Goal: Task Accomplishment & Management: Manage account settings

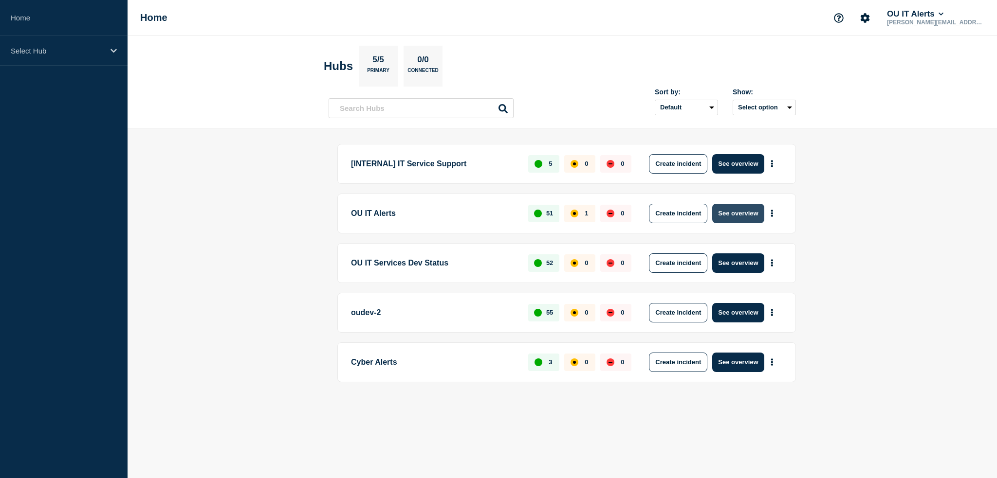
click at [737, 218] on button "See overview" at bounding box center [738, 213] width 52 height 19
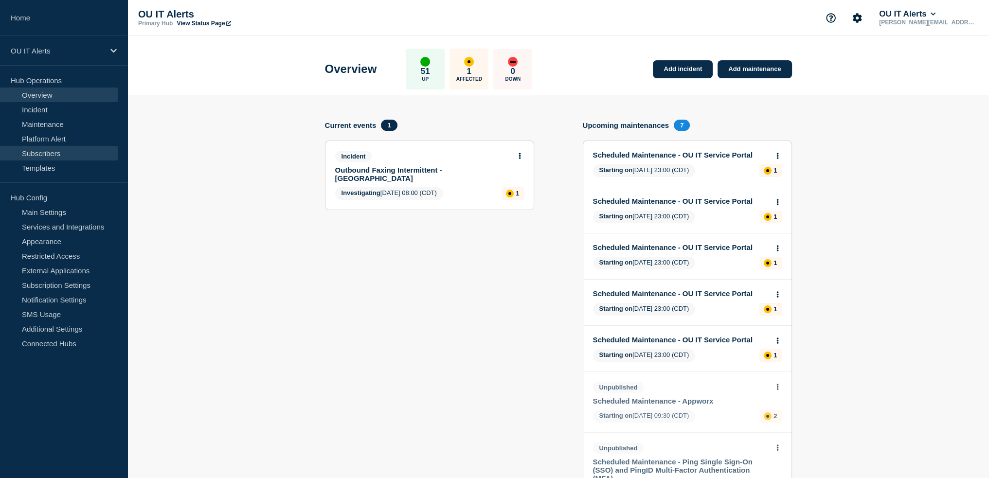
click at [42, 149] on link "Subscribers" at bounding box center [59, 153] width 118 height 15
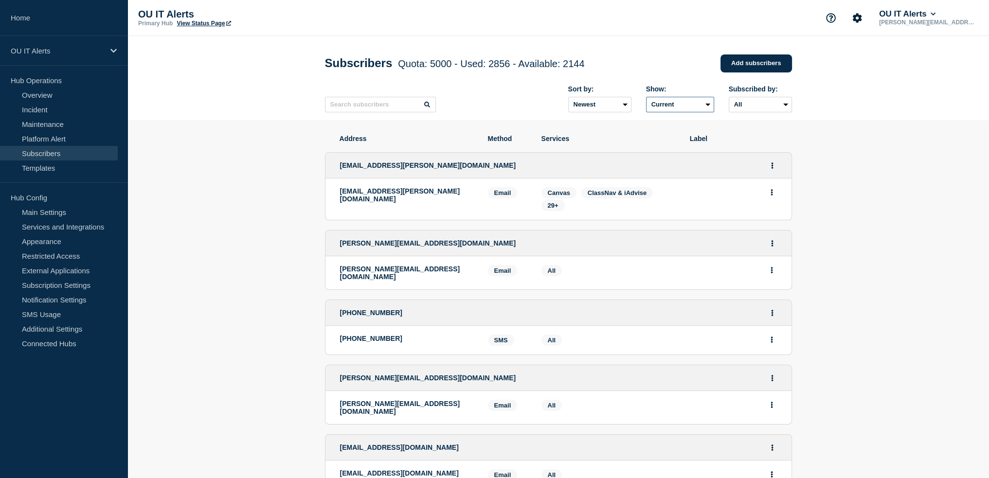
click at [709, 108] on select "Current Deleted Recently deleted" at bounding box center [680, 105] width 68 height 16
click at [646, 100] on select "Current Deleted Recently deleted" at bounding box center [680, 105] width 68 height 16
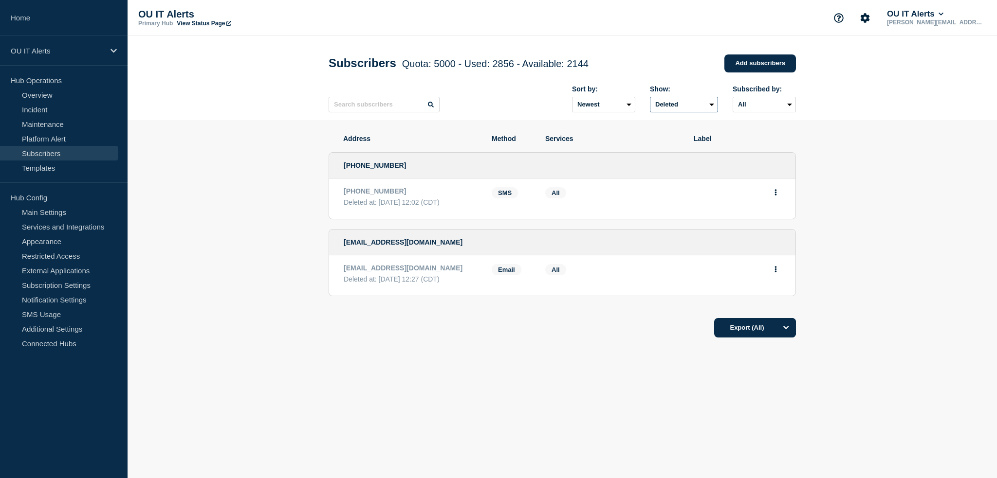
click at [709, 107] on select "Current Deleted Recently deleted" at bounding box center [684, 105] width 68 height 16
click at [650, 100] on select "Current Deleted Recently deleted" at bounding box center [684, 105] width 68 height 16
click at [713, 106] on select "Current Deleted Recently deleted" at bounding box center [684, 105] width 68 height 16
select select "true"
click at [650, 100] on select "Current Deleted Recently deleted" at bounding box center [684, 105] width 68 height 16
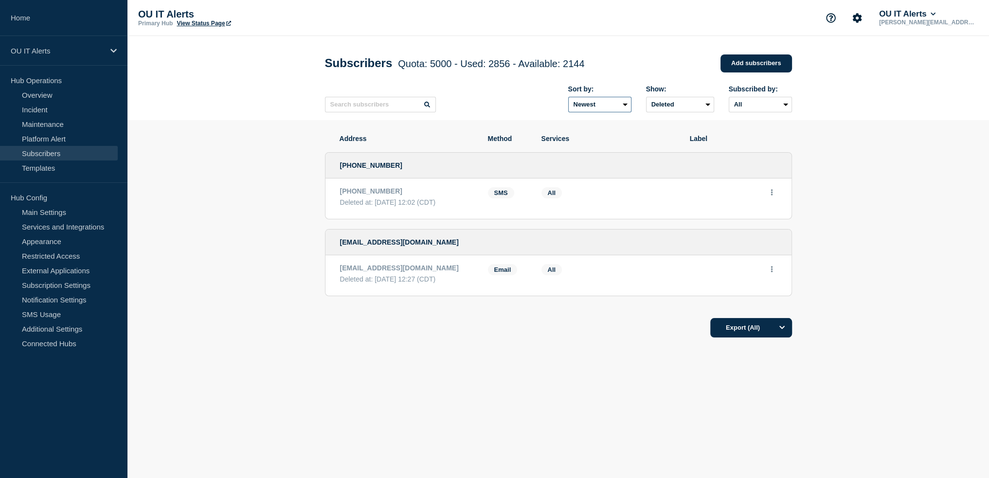
click at [628, 106] on select "Newest Oldest" at bounding box center [599, 105] width 63 height 16
